Goal: Transaction & Acquisition: Purchase product/service

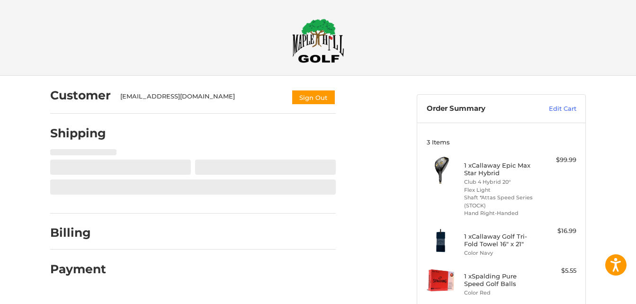
scroll to position [53, 0]
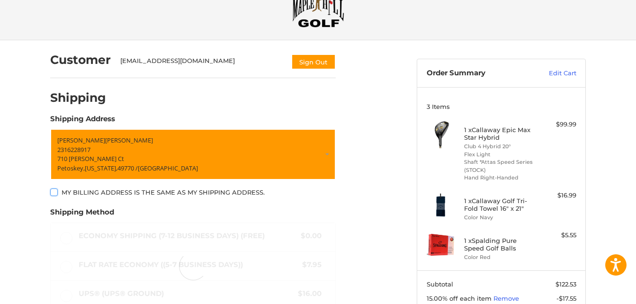
scroll to position [53, 0]
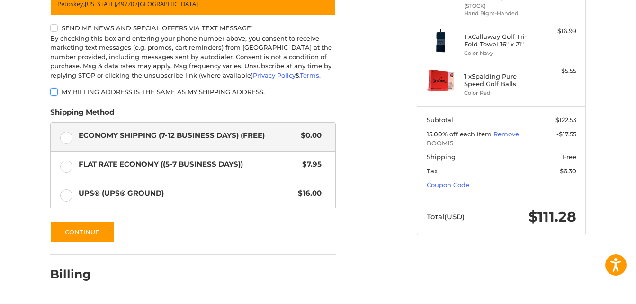
scroll to position [214, 0]
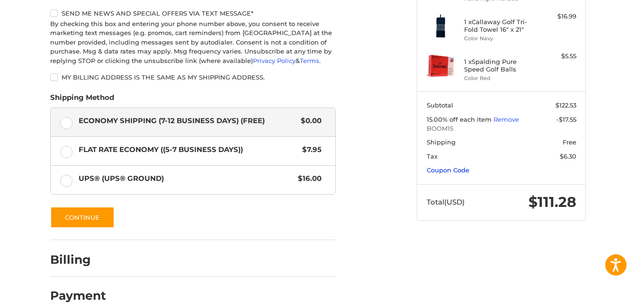
click at [440, 167] on link "Coupon Code" at bounding box center [447, 170] width 43 height 8
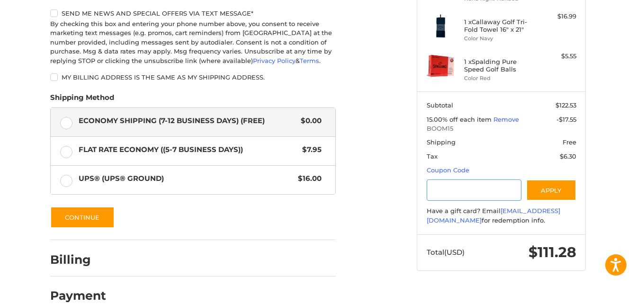
click at [438, 192] on input "Gift Certificate or Coupon Code" at bounding box center [473, 189] width 95 height 21
type input "********"
click at [537, 187] on button "Apply" at bounding box center [551, 189] width 50 height 21
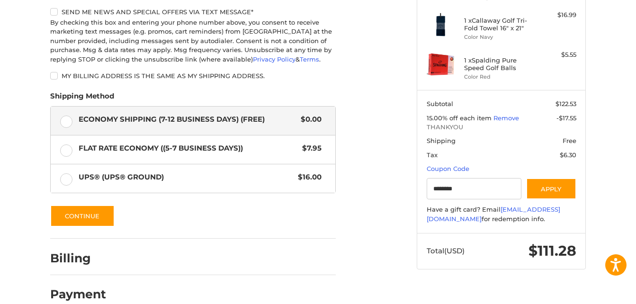
scroll to position [231, 0]
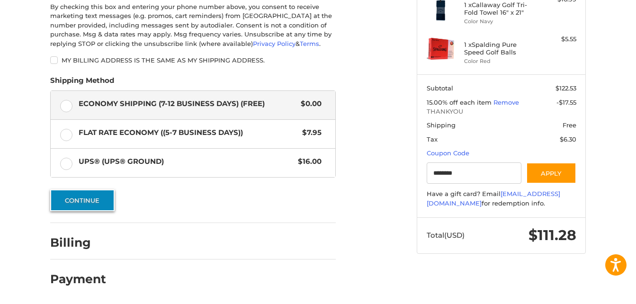
click at [88, 199] on button "Continue" at bounding box center [82, 200] width 64 height 22
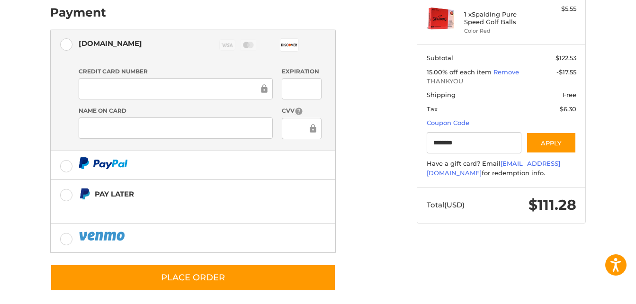
scroll to position [270, 0]
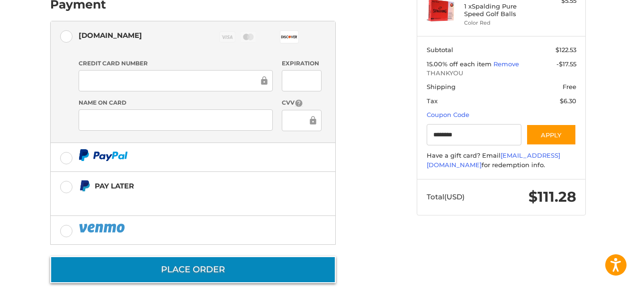
click at [189, 268] on button "Place Order" at bounding box center [192, 269] width 285 height 27
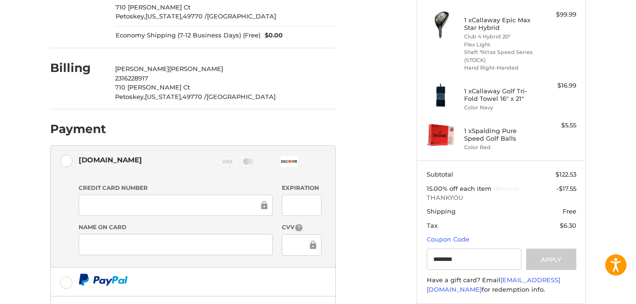
scroll to position [128, 0]
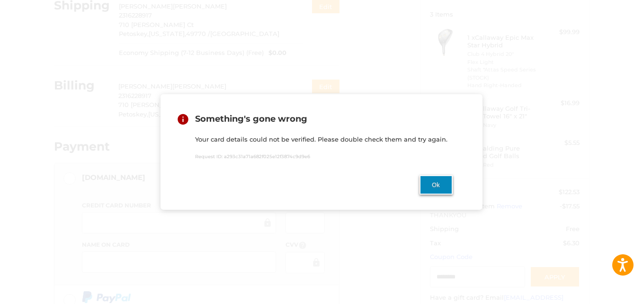
click at [429, 186] on button "Ok" at bounding box center [435, 184] width 33 height 19
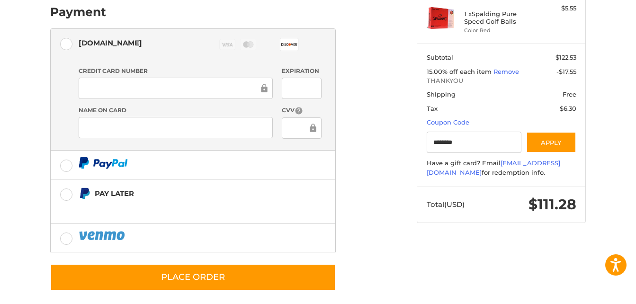
scroll to position [270, 0]
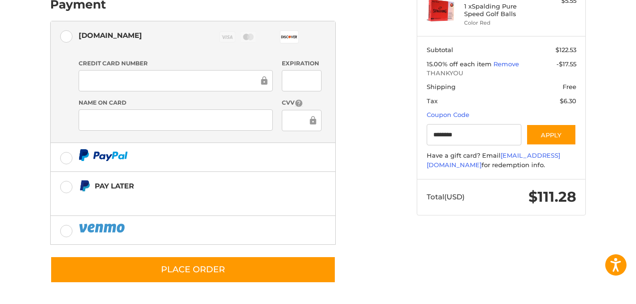
click at [68, 35] on label "Authorize.net Visa Master Amex Discover Diners Club JCB" at bounding box center [193, 38] width 284 height 34
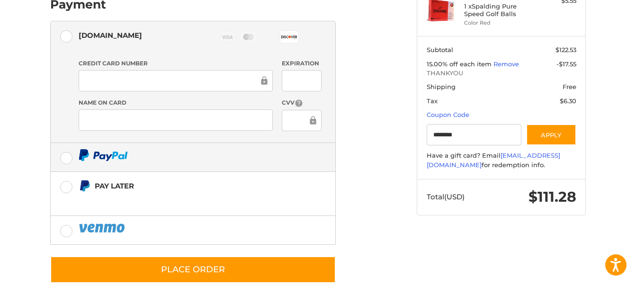
click at [64, 159] on label at bounding box center [193, 157] width 284 height 28
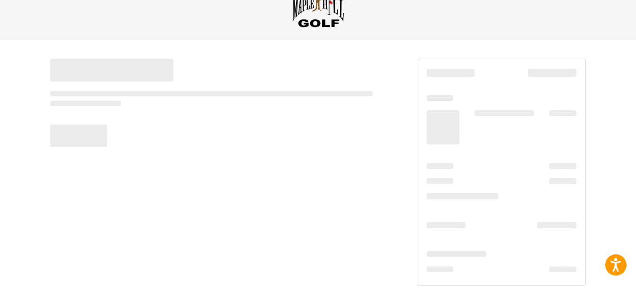
scroll to position [35, 0]
